Goal: Communication & Community: Share content

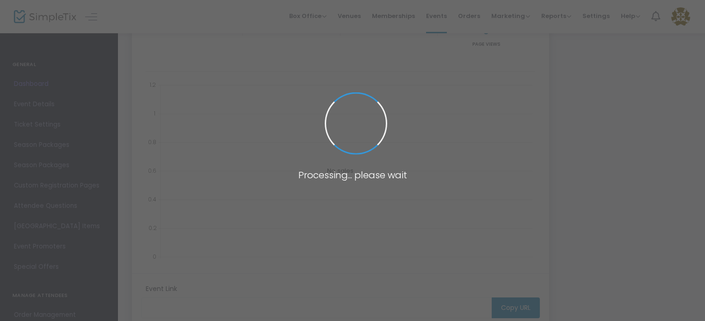
type input "[URL][DOMAIN_NAME][PERSON_NAME]"
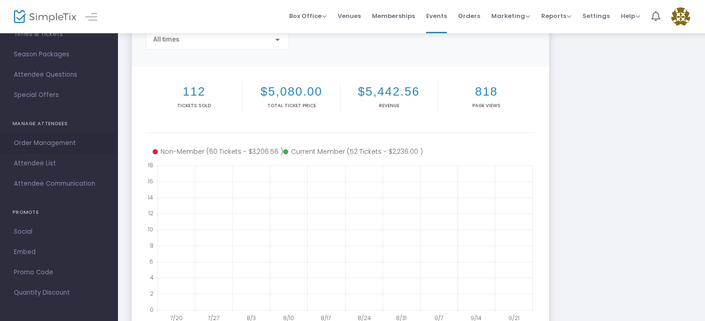
scroll to position [92, 0]
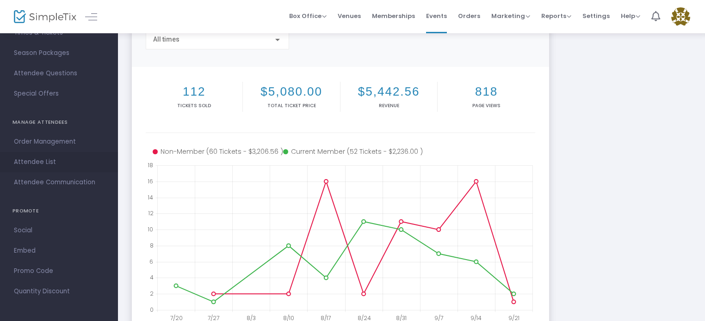
click at [37, 158] on span "Attendee List" at bounding box center [59, 162] width 90 height 12
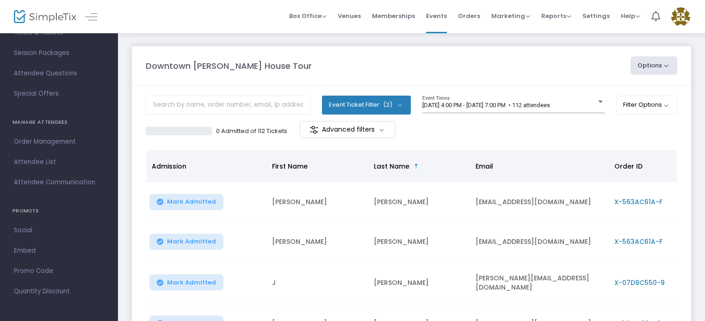
click at [655, 65] on button "Options" at bounding box center [653, 65] width 47 height 18
click at [71, 181] on span "Attendee Communication" at bounding box center [59, 183] width 90 height 12
